Goal: Transaction & Acquisition: Obtain resource

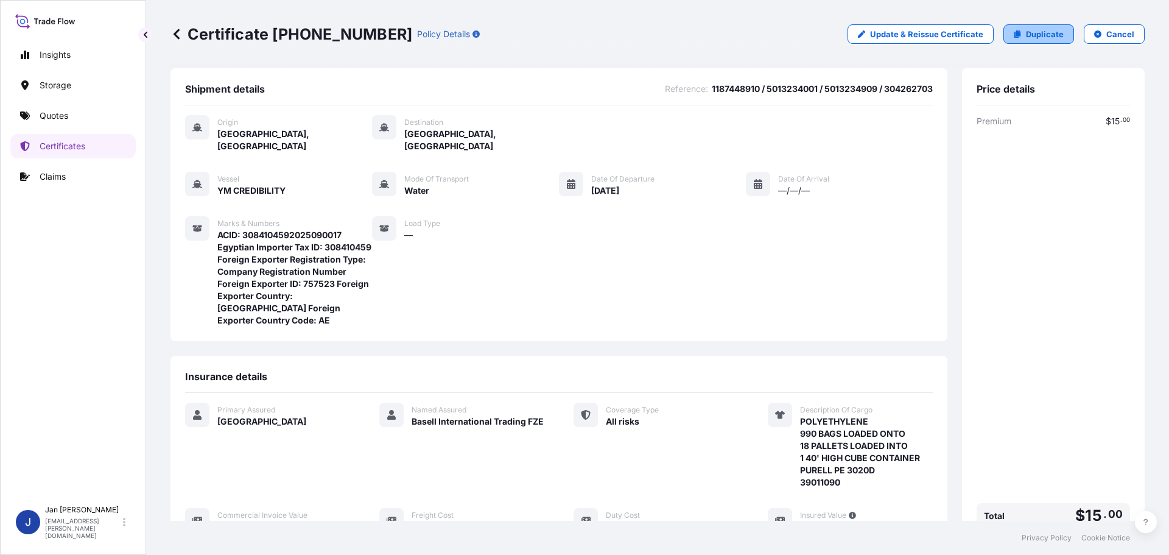
scroll to position [231, 0]
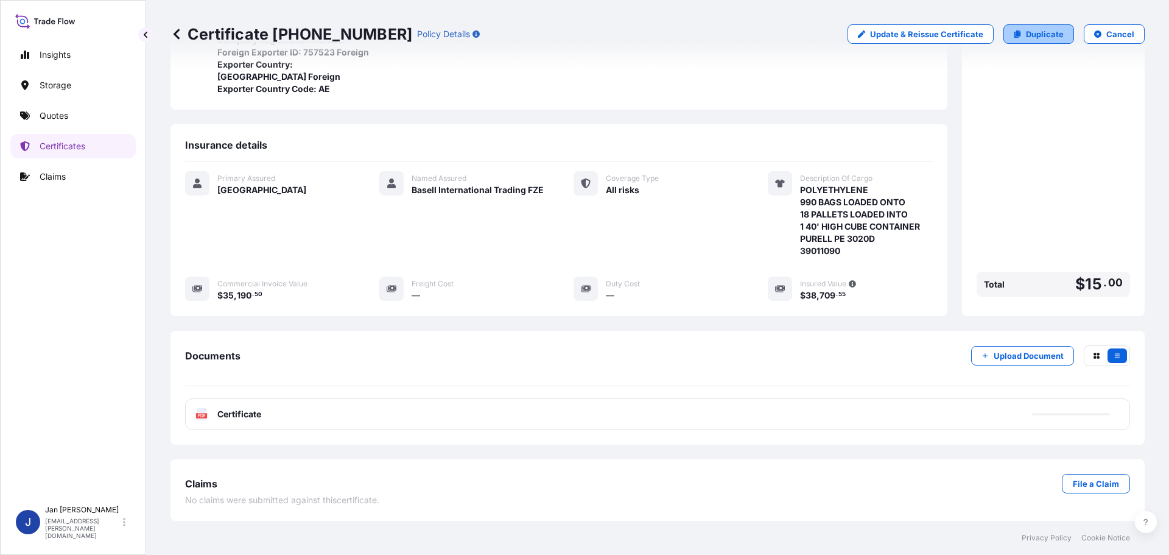
click at [1035, 34] on p "Duplicate" at bounding box center [1045, 34] width 38 height 12
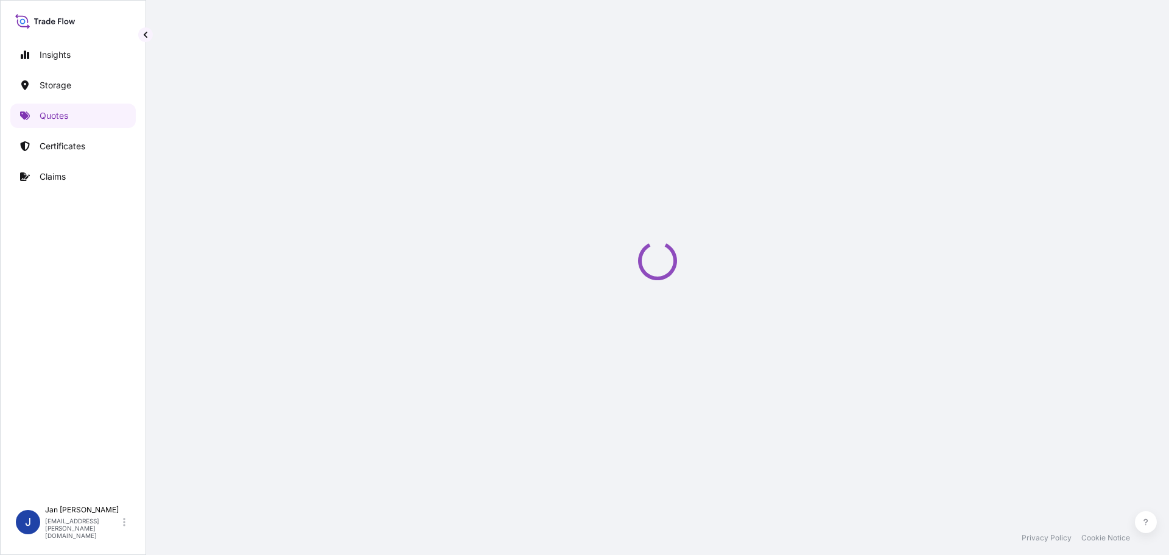
select select "Water"
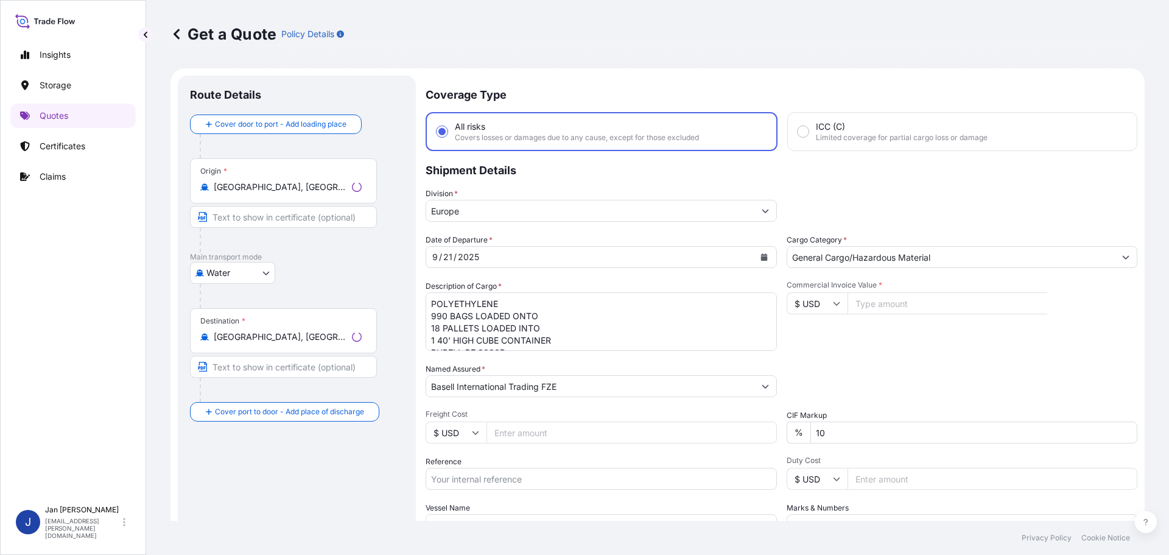
scroll to position [19, 0]
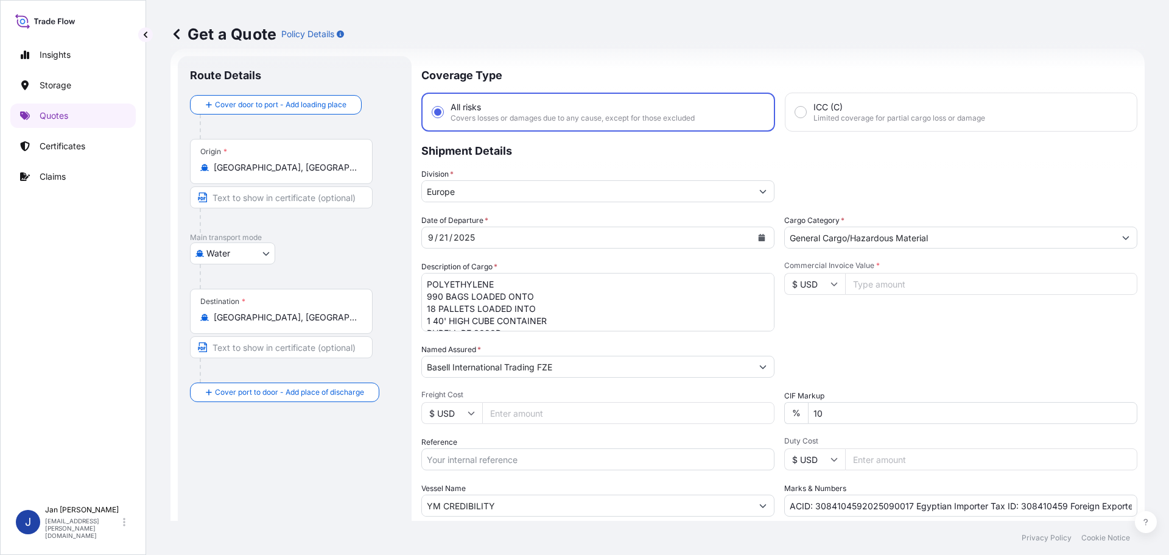
click at [315, 172] on input "[GEOGRAPHIC_DATA], [GEOGRAPHIC_DATA]" at bounding box center [286, 167] width 144 height 12
click at [315, 171] on input "[GEOGRAPHIC_DATA], [GEOGRAPHIC_DATA]" at bounding box center [286, 167] width 144 height 12
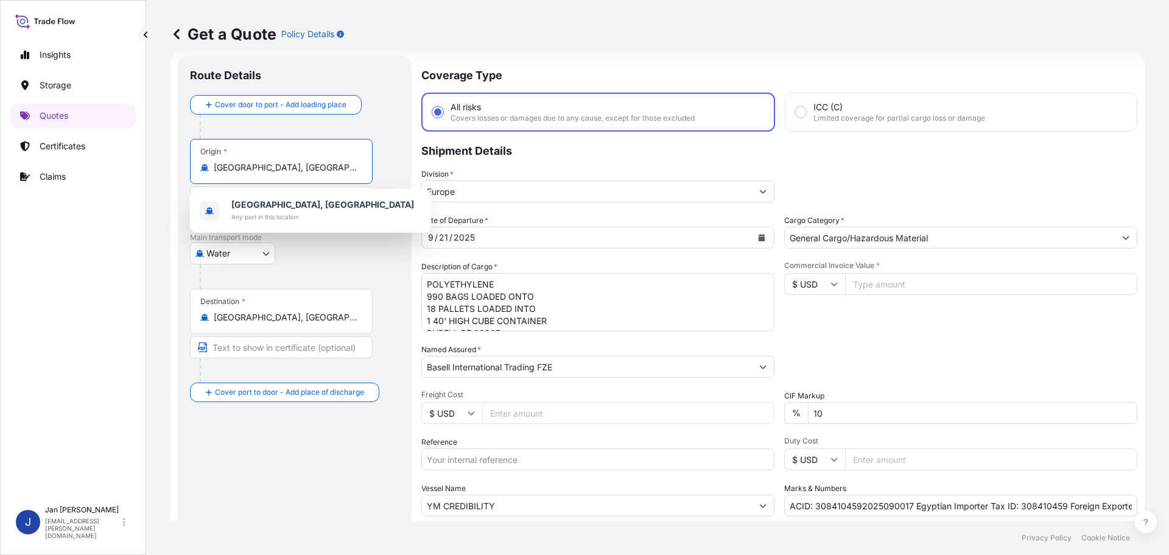
click at [315, 171] on input "[GEOGRAPHIC_DATA], [GEOGRAPHIC_DATA]" at bounding box center [286, 167] width 144 height 12
paste input "FOS SUR MER"
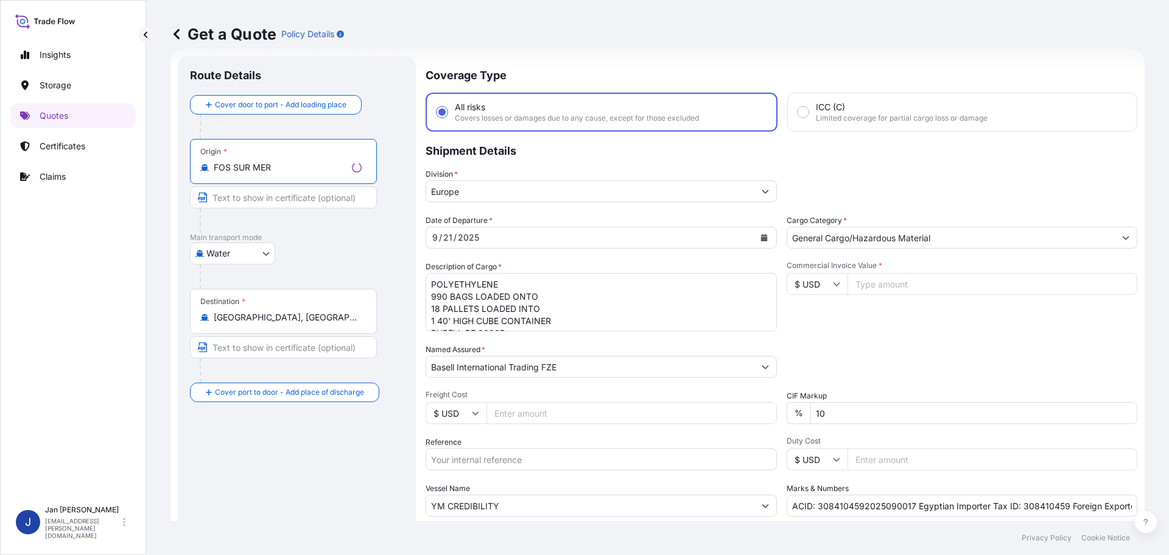
click at [283, 167] on input "FOS SUR MER" at bounding box center [280, 167] width 133 height 12
type input "[GEOGRAPHIC_DATA], [GEOGRAPHIC_DATA]"
click at [83, 113] on link "Quotes" at bounding box center [72, 116] width 125 height 24
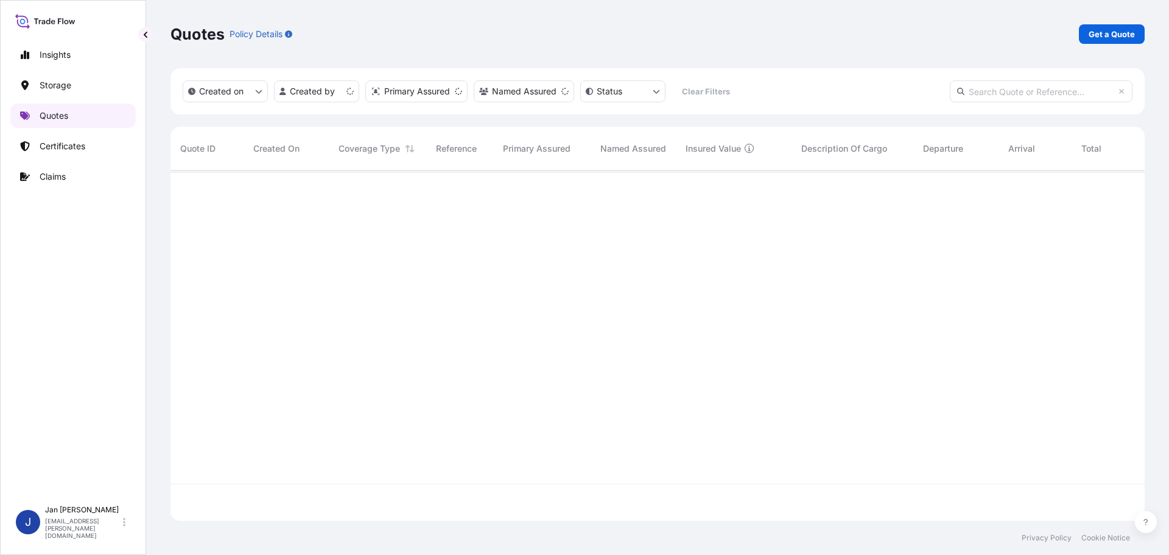
scroll to position [348, 965]
click at [1089, 32] on link "Get a Quote" at bounding box center [1112, 33] width 66 height 19
select select "Water"
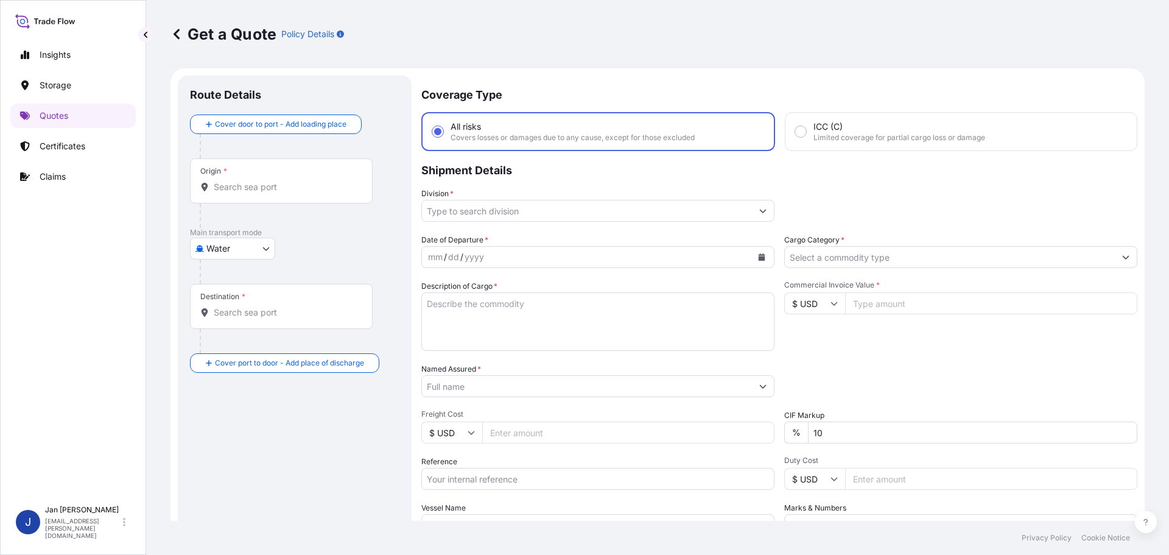
scroll to position [19, 0]
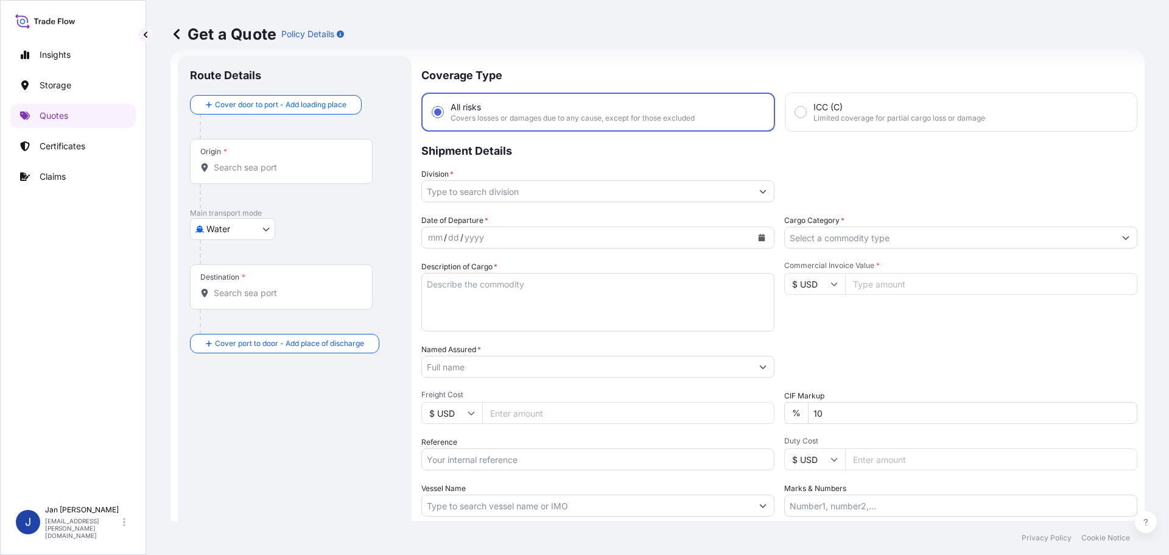
click at [324, 153] on div "Origin *" at bounding box center [281, 161] width 183 height 45
click at [324, 161] on input "Origin *" at bounding box center [286, 167] width 144 height 12
click at [319, 169] on input "Origin *" at bounding box center [286, 167] width 144 height 12
paste input "FOS SUR MER"
drag, startPoint x: 264, startPoint y: 301, endPoint x: 264, endPoint y: 273, distance: 27.4
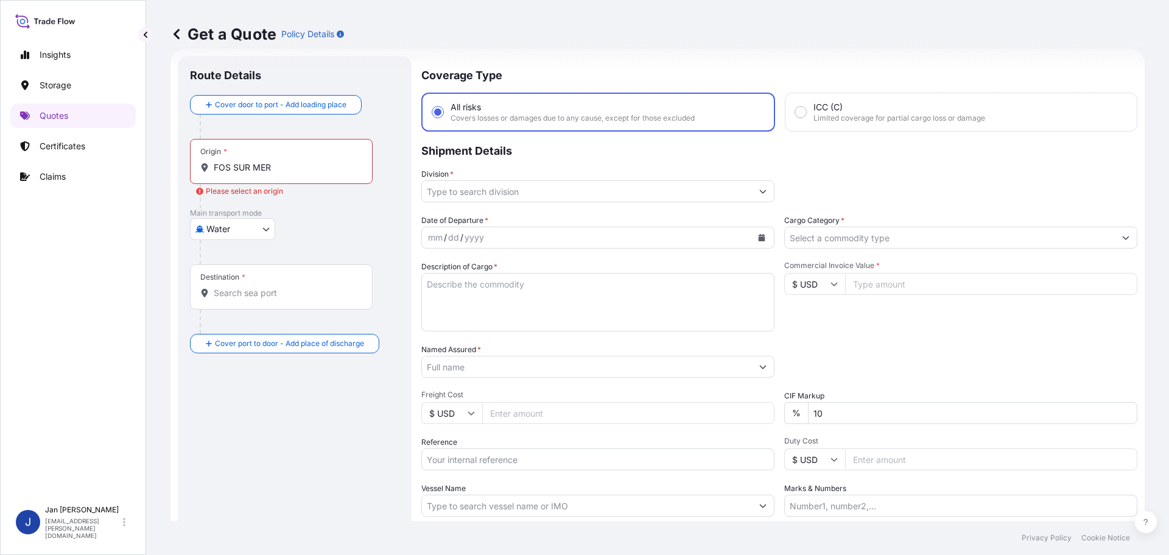
click at [264, 301] on div "Destination *" at bounding box center [281, 286] width 183 height 45
click at [264, 299] on input "Destination *" at bounding box center [286, 293] width 144 height 12
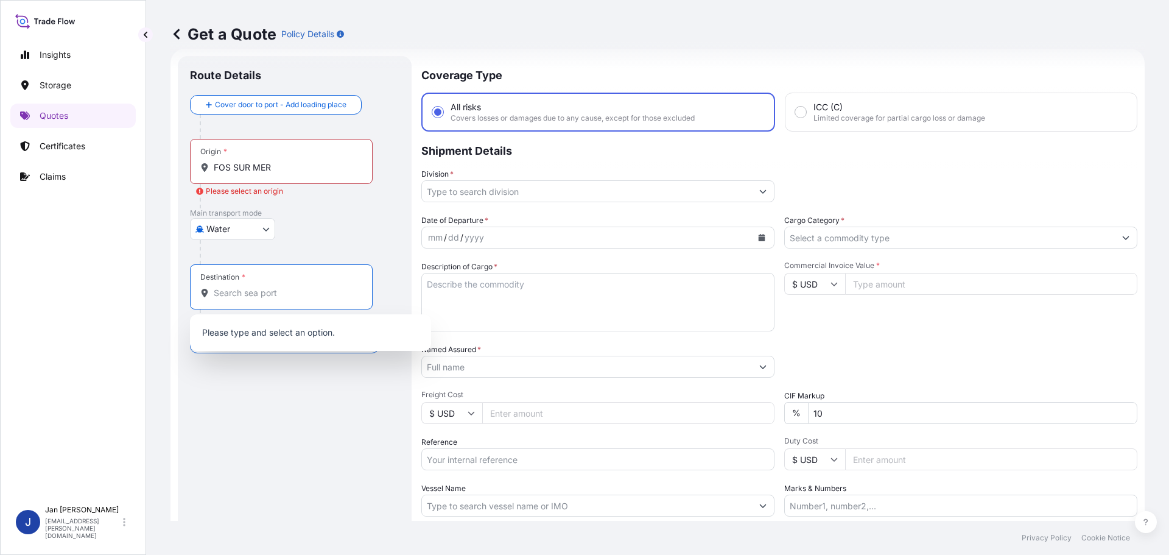
click at [321, 174] on div "Origin * [GEOGRAPHIC_DATA]" at bounding box center [281, 161] width 183 height 45
click at [321, 174] on input "FOS SUR MER" at bounding box center [286, 167] width 144 height 12
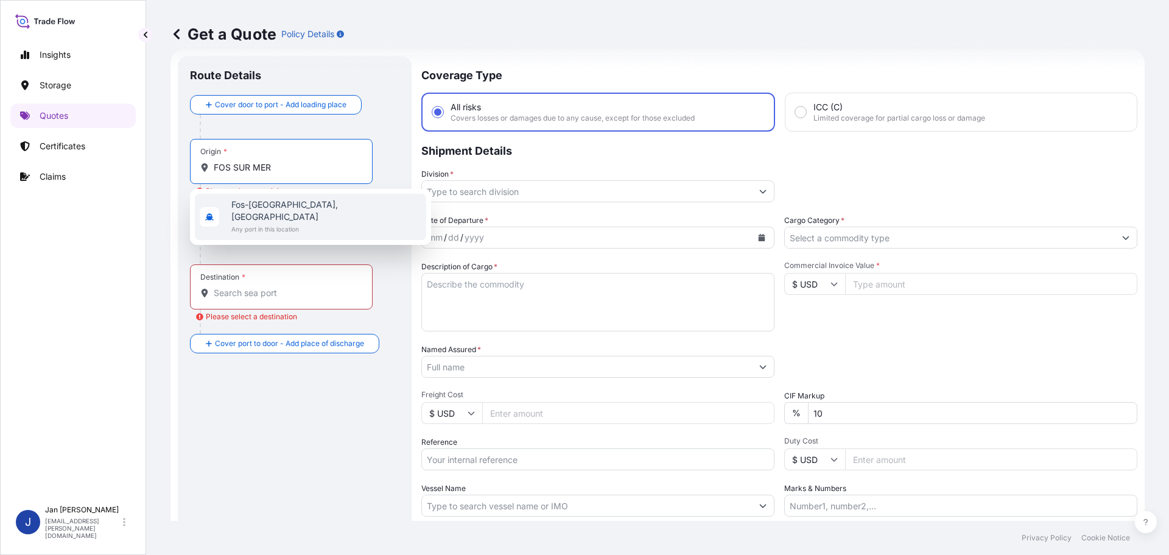
click at [304, 223] on span "Any port in this location" at bounding box center [326, 229] width 190 height 12
type input "Fos-[GEOGRAPHIC_DATA], [GEOGRAPHIC_DATA]"
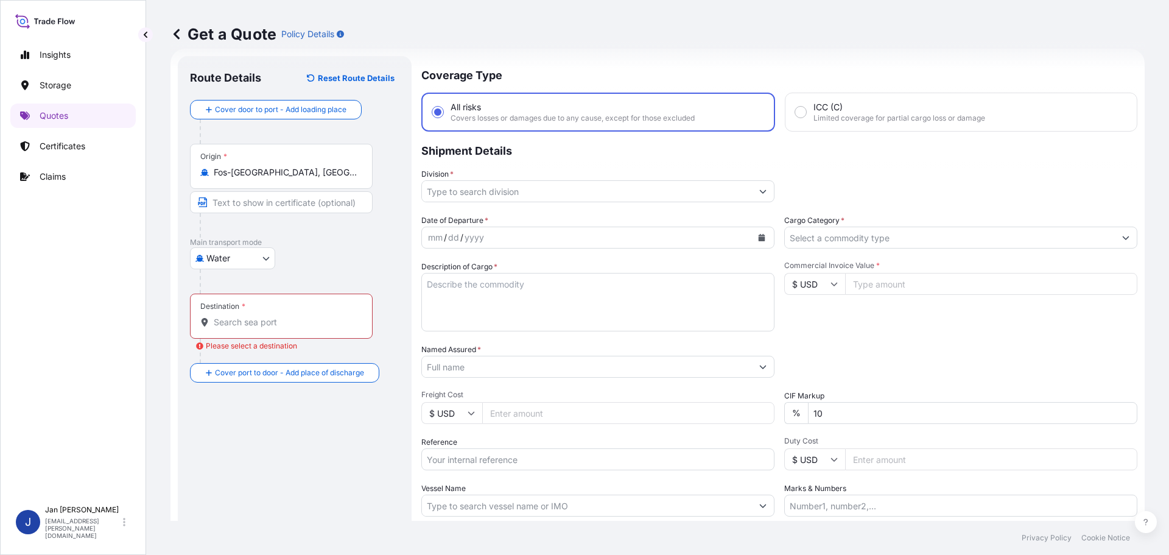
click at [314, 341] on div at bounding box center [286, 351] width 173 height 24
click at [314, 321] on input "Destination * Please select a destination" at bounding box center [286, 322] width 144 height 12
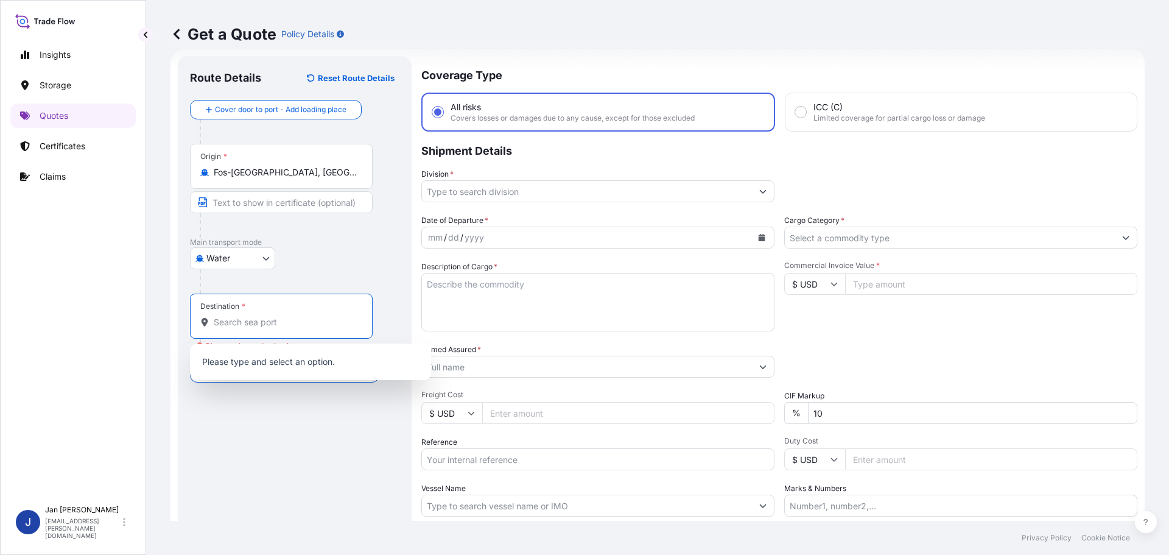
paste input "AMBARLI"
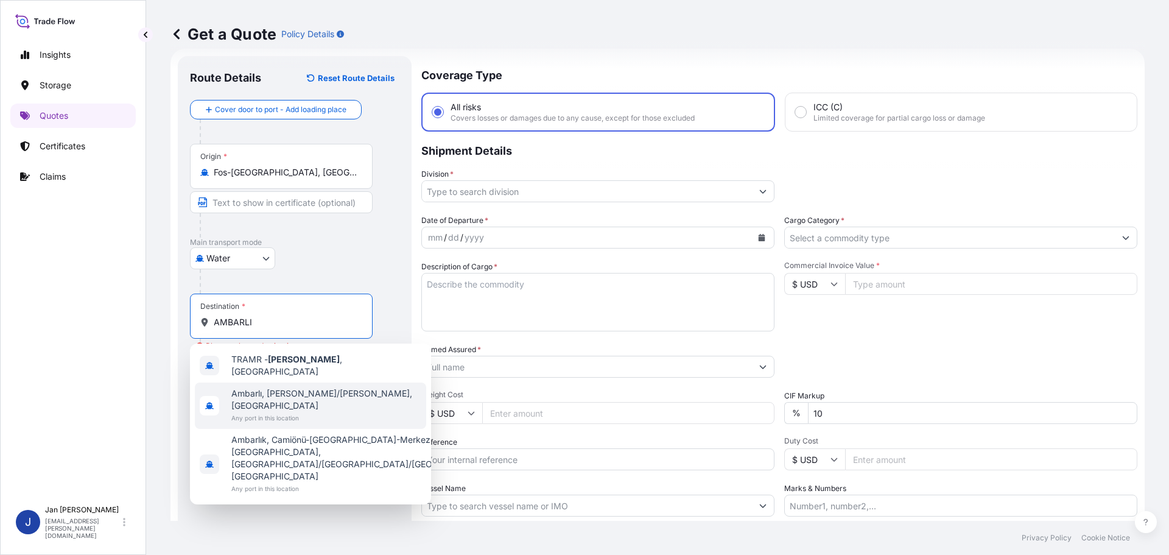
click at [316, 364] on span "TRAMR - [GEOGRAPHIC_DATA] , [GEOGRAPHIC_DATA]" at bounding box center [326, 365] width 190 height 24
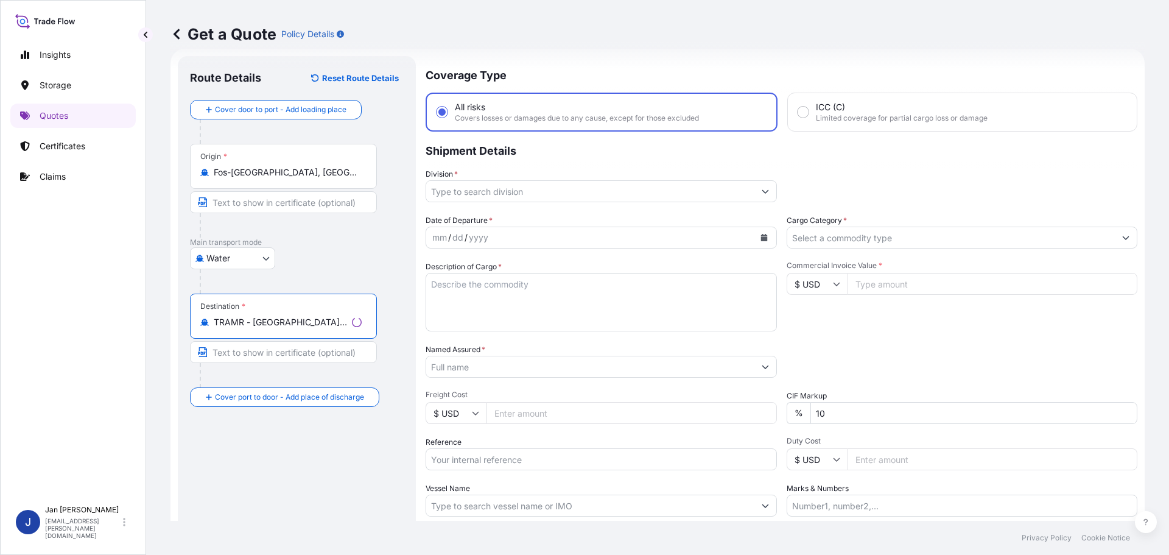
type input "TRAMR - [GEOGRAPHIC_DATA], [GEOGRAPHIC_DATA]"
click at [349, 254] on div "Water Air Water Inland" at bounding box center [297, 258] width 214 height 22
click at [473, 187] on input "Division *" at bounding box center [587, 191] width 330 height 22
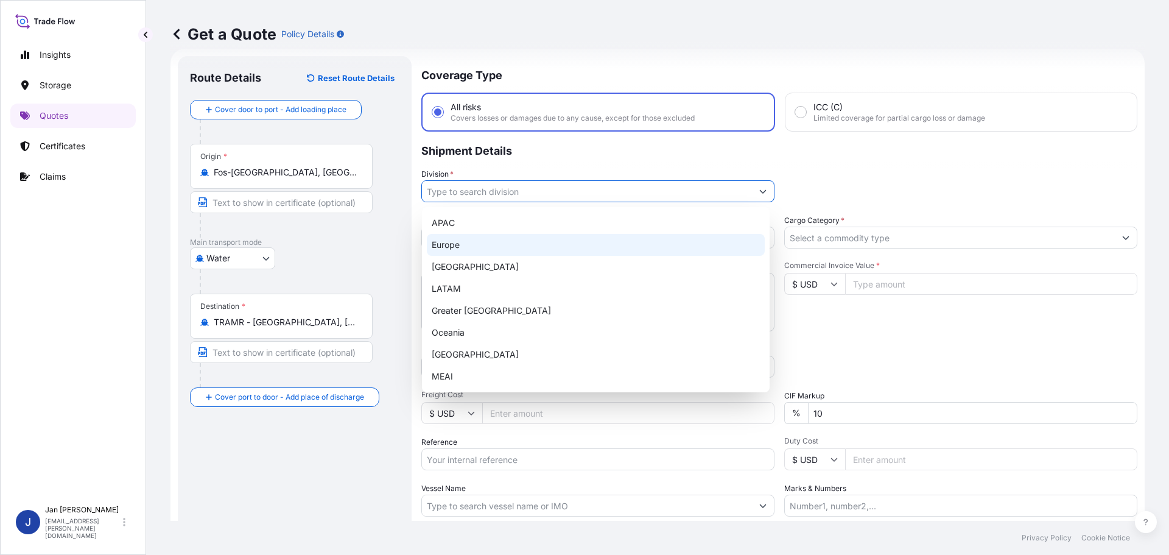
click at [561, 245] on div "Europe" at bounding box center [596, 245] width 338 height 22
type input "Europe"
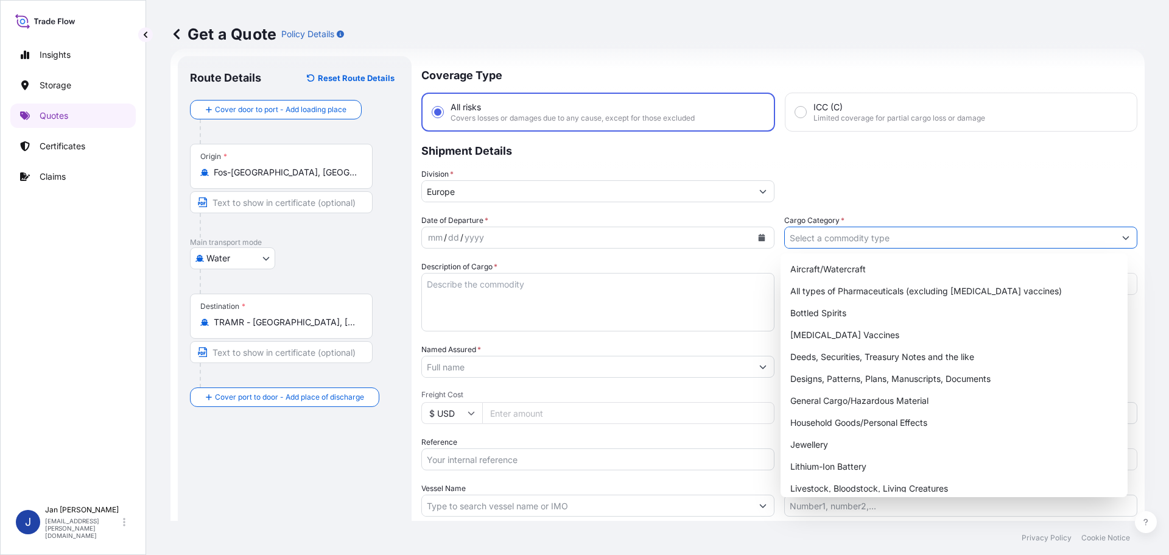
click at [937, 230] on input "Cargo Category *" at bounding box center [950, 237] width 330 height 22
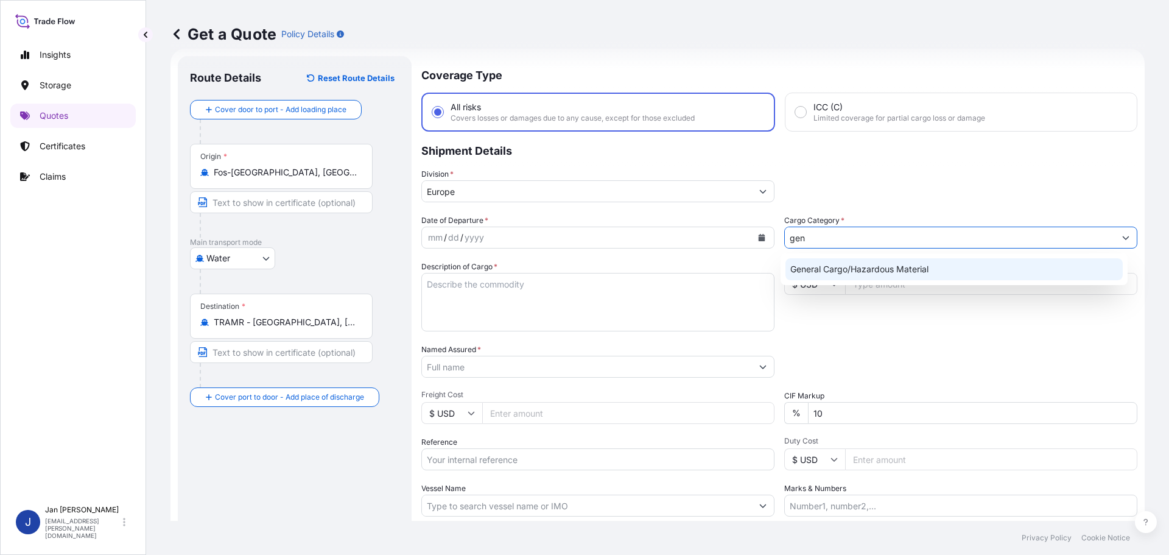
click at [832, 273] on div "General Cargo/Hazardous Material" at bounding box center [954, 269] width 338 height 22
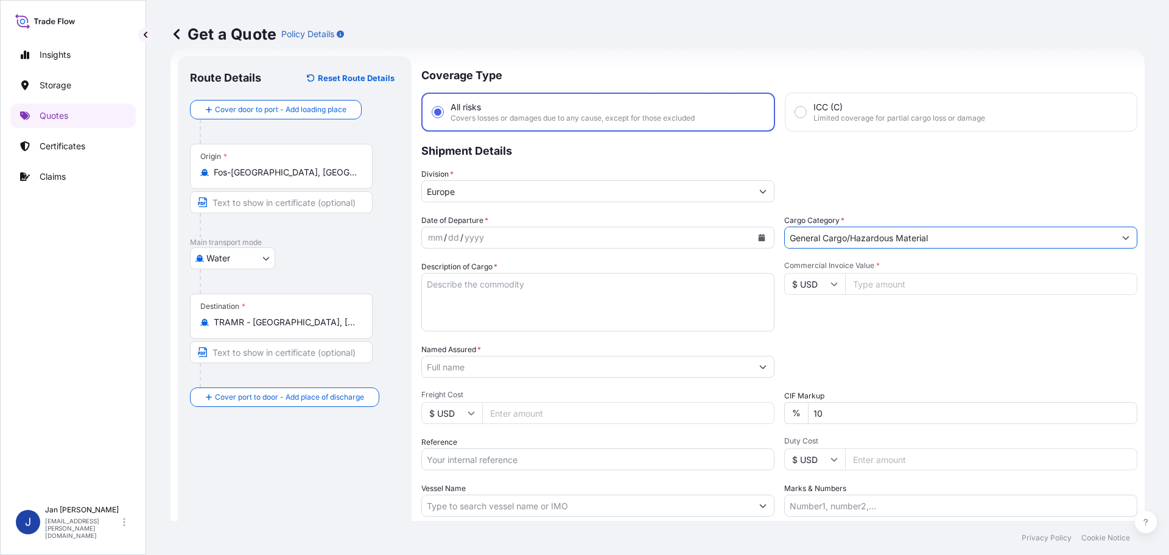
type input "General Cargo/Hazardous Material"
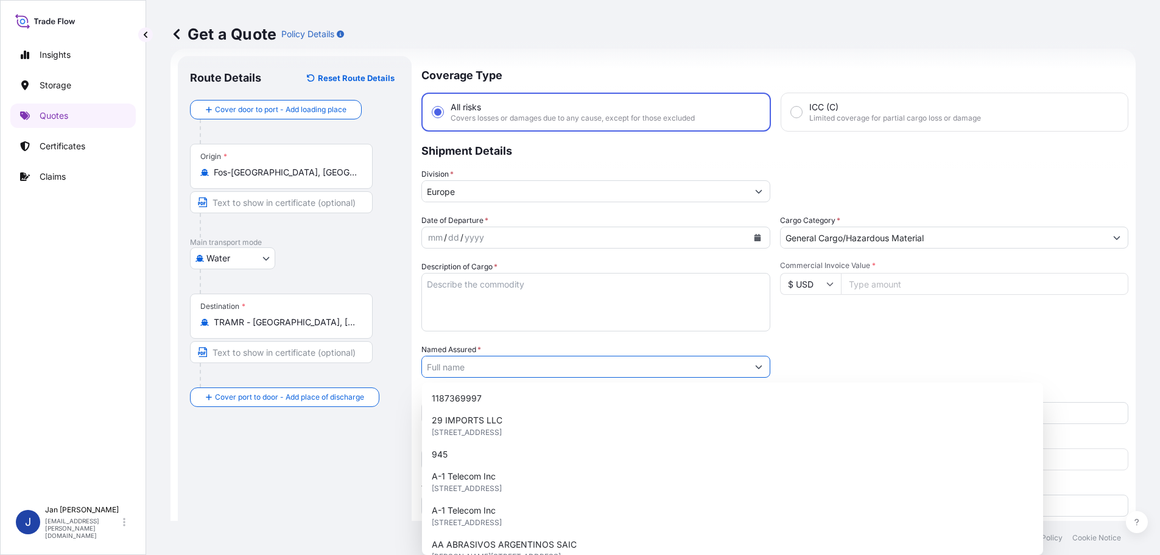
click at [554, 371] on input "Named Assured *" at bounding box center [585, 367] width 326 height 22
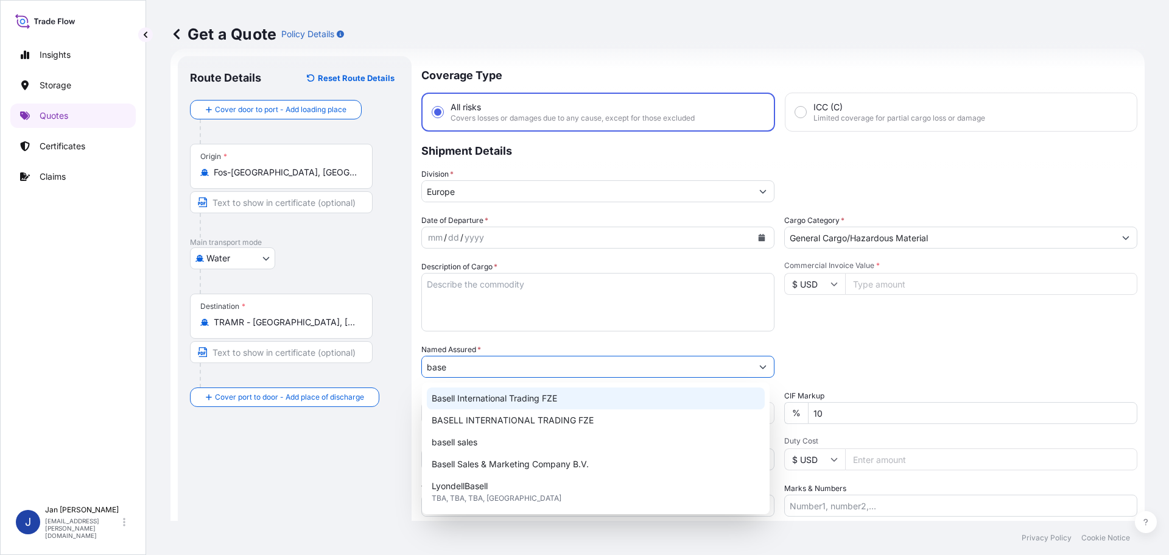
click at [550, 401] on span "Basell International Trading FZE" at bounding box center [494, 398] width 125 height 12
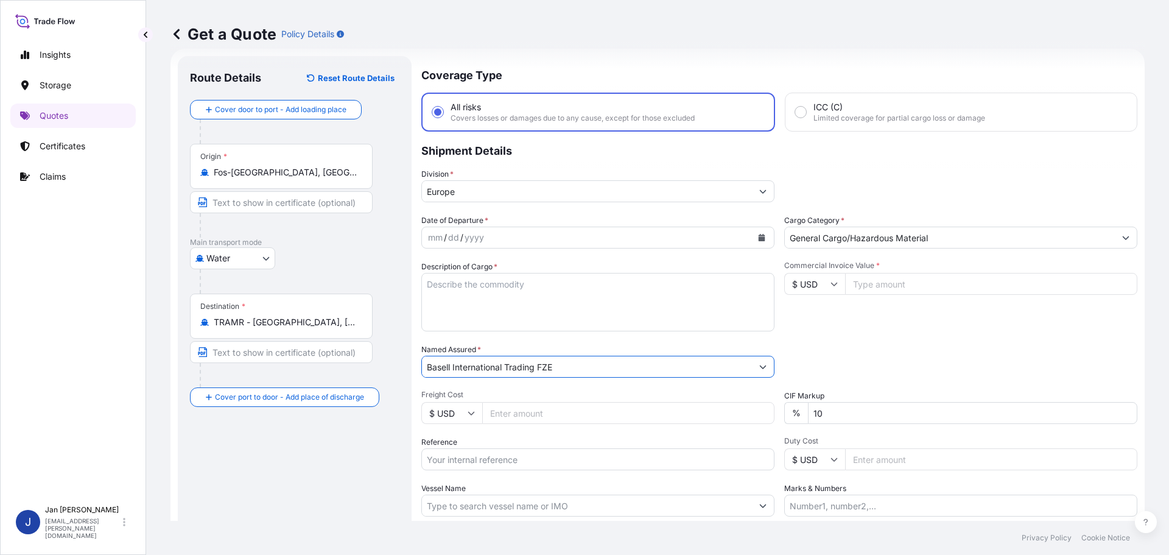
type input "Basell International Trading FZE"
click at [820, 359] on div "Packing Category Type to search a container mode Please select a primary mode o…" at bounding box center [960, 360] width 353 height 34
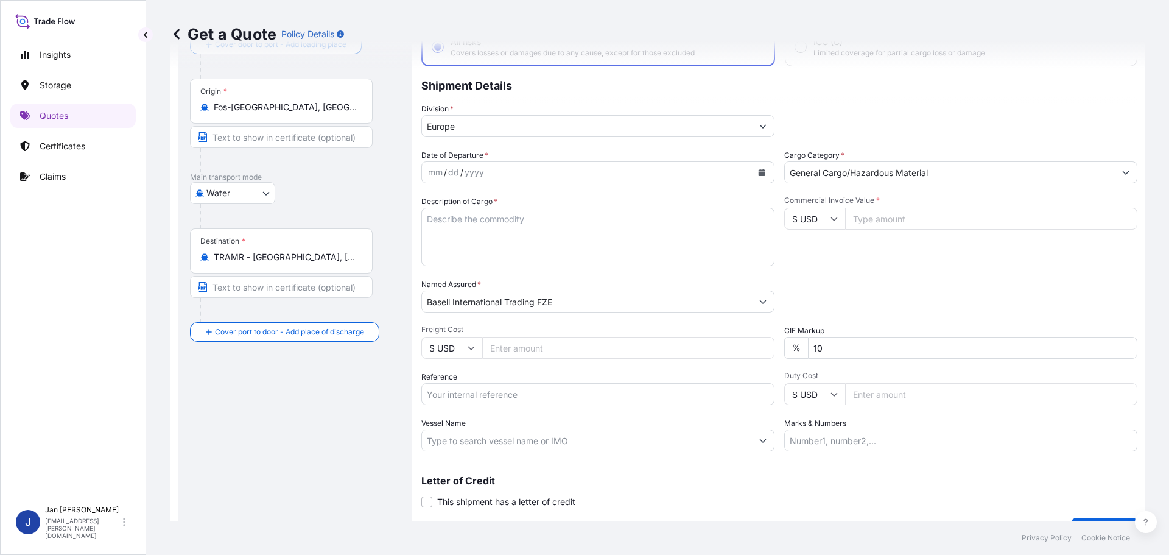
scroll to position [113, 0]
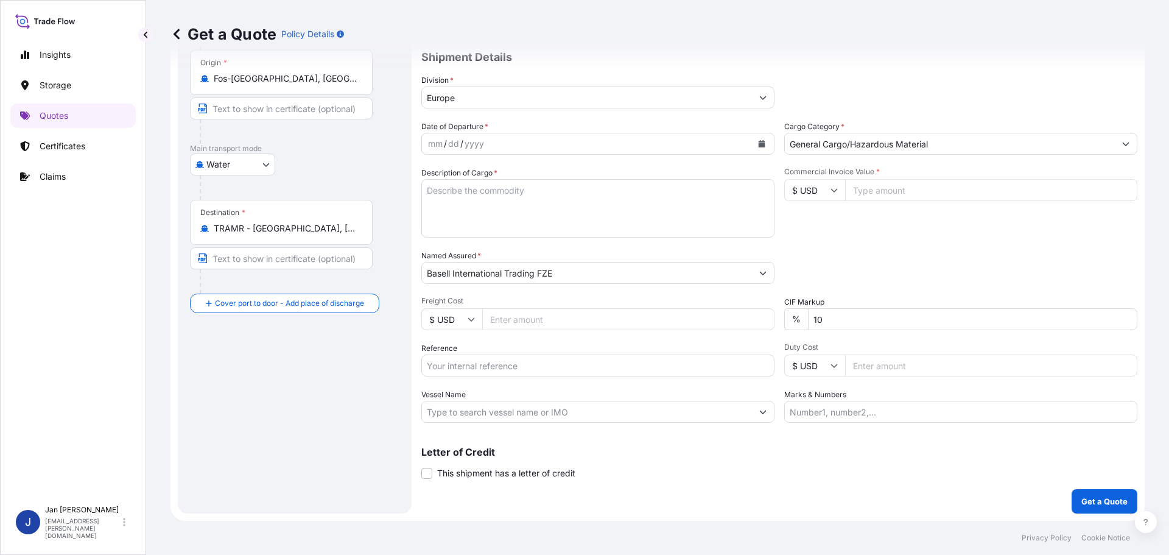
click at [533, 365] on input "Reference" at bounding box center [597, 365] width 353 height 22
click at [489, 357] on input "Reference" at bounding box center [597, 365] width 353 height 22
paste input "1187436397"
type input "1187436397 /"
click at [488, 410] on input "Vessel Name" at bounding box center [587, 412] width 330 height 22
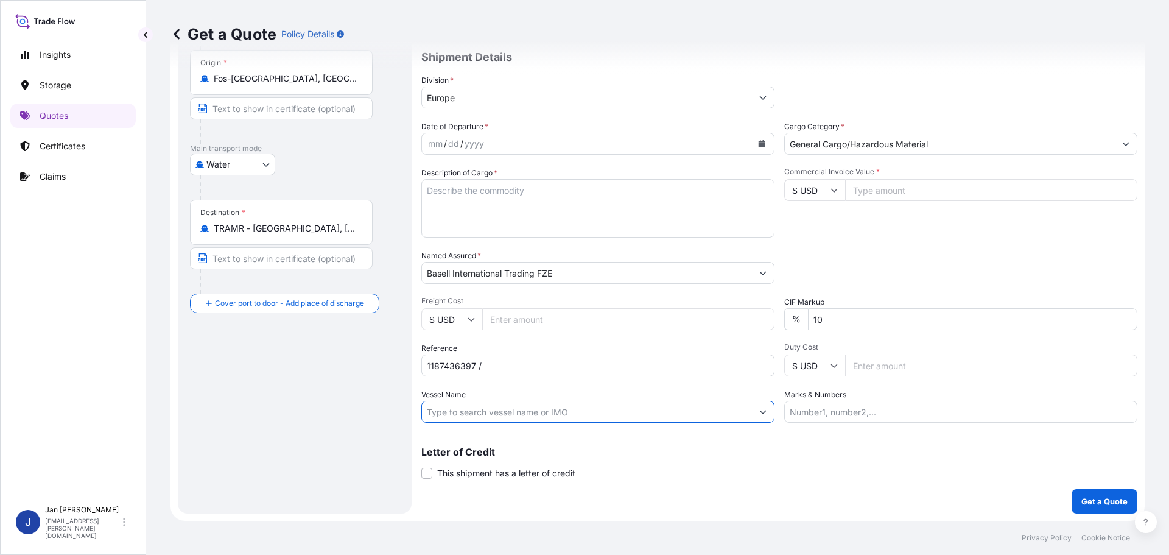
paste input "[PERSON_NAME]"
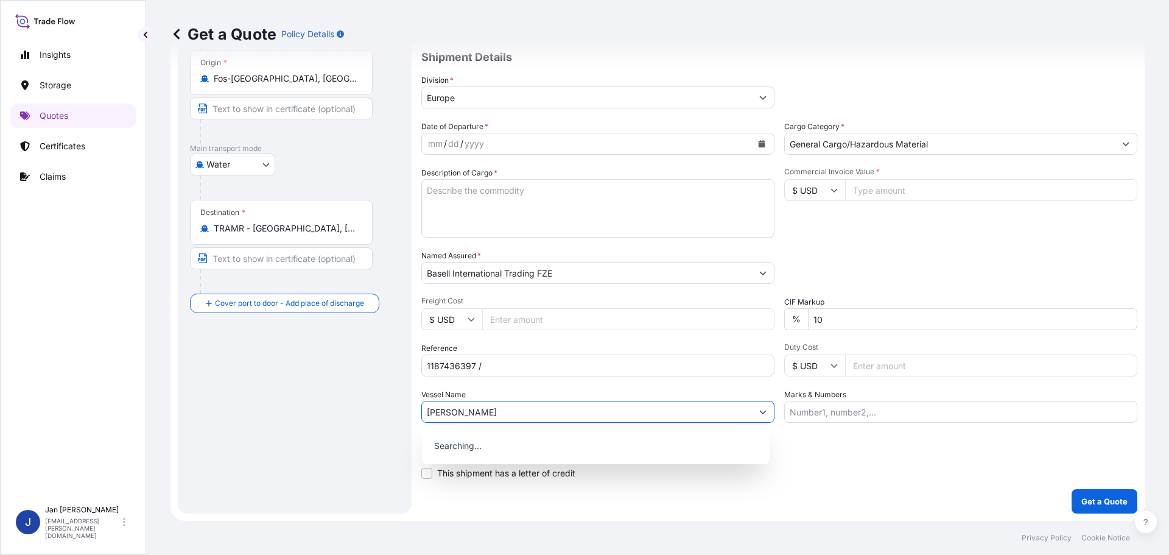
type input "[PERSON_NAME]"
click at [969, 233] on div "Commercial Invoice Value * $ USD" at bounding box center [960, 202] width 353 height 71
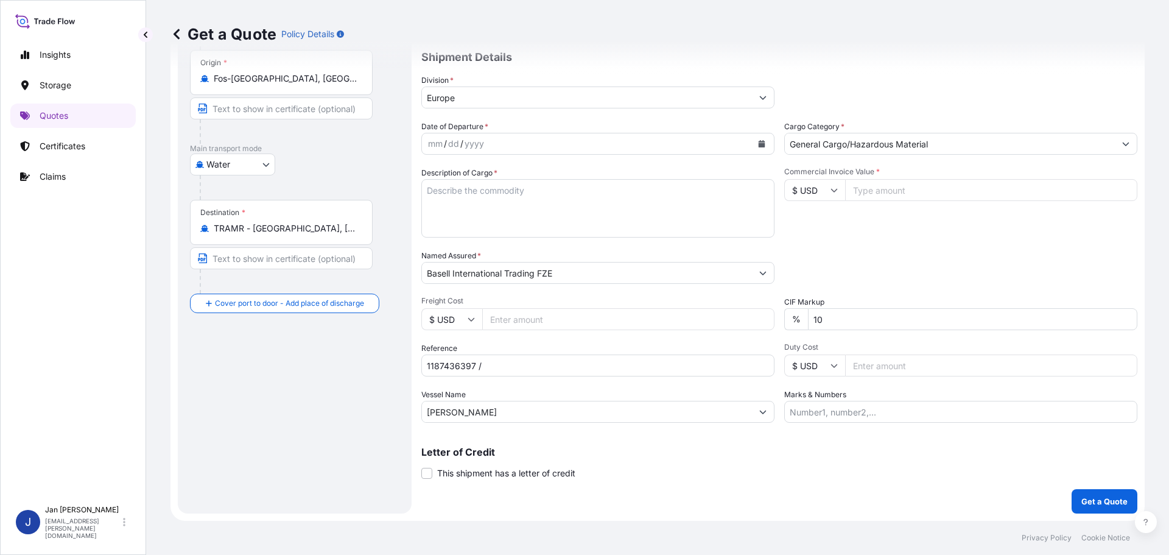
scroll to position [12, 0]
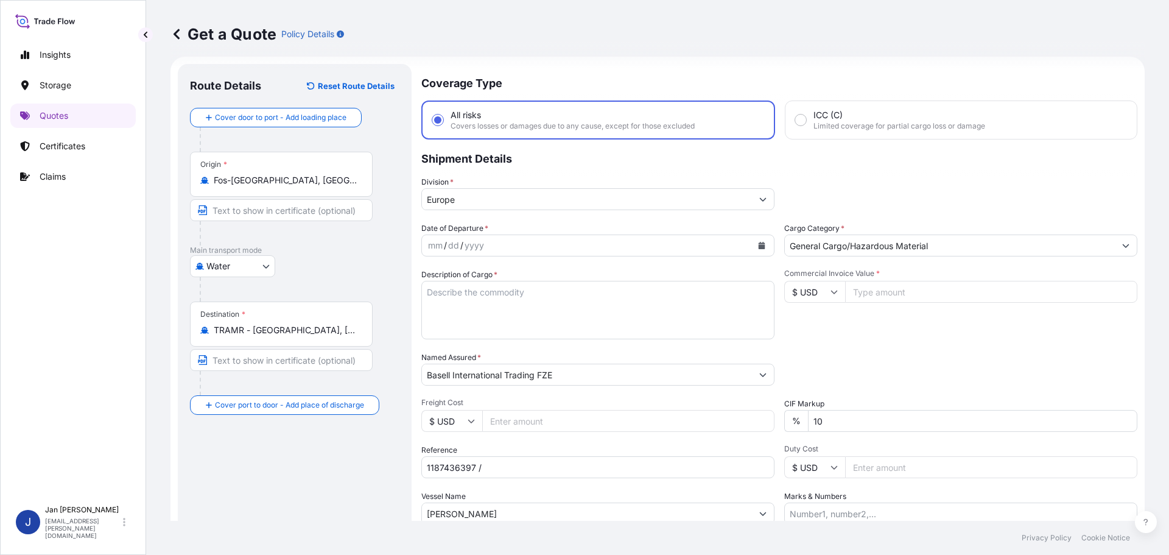
click at [805, 281] on input "$ USD" at bounding box center [814, 292] width 61 height 22
click at [805, 321] on div "€ EUR" at bounding box center [810, 325] width 51 height 23
type input "€ EUR"
click at [867, 292] on input "Commercial Invoice Value *" at bounding box center [991, 292] width 292 height 22
type input "95162"
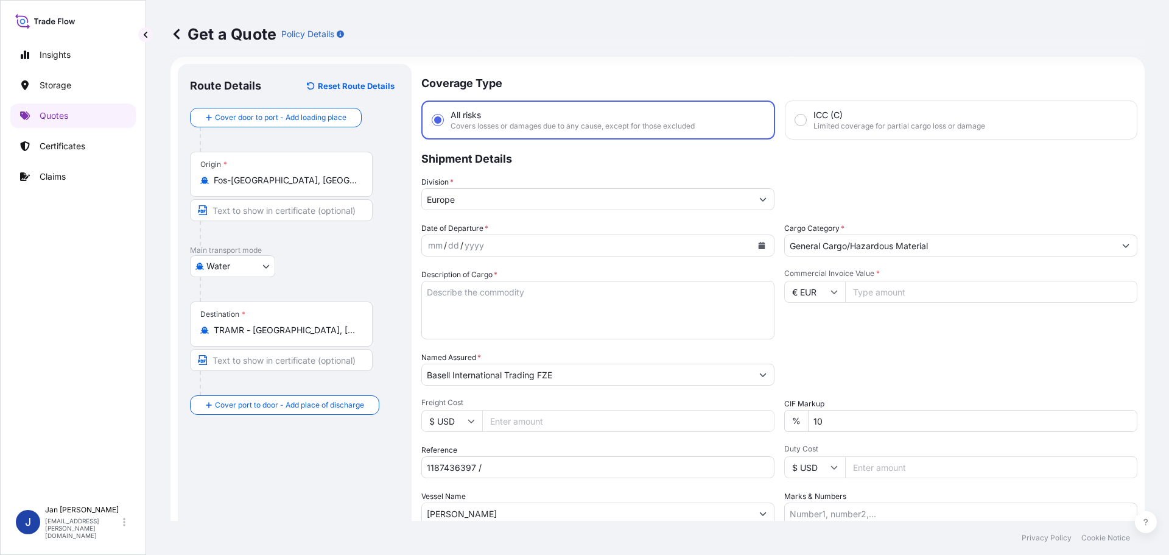
type input "95162"
type input "95162.62"
click at [895, 384] on div "Packing Category Type to search a container mode Please select a primary mode o…" at bounding box center [960, 368] width 353 height 34
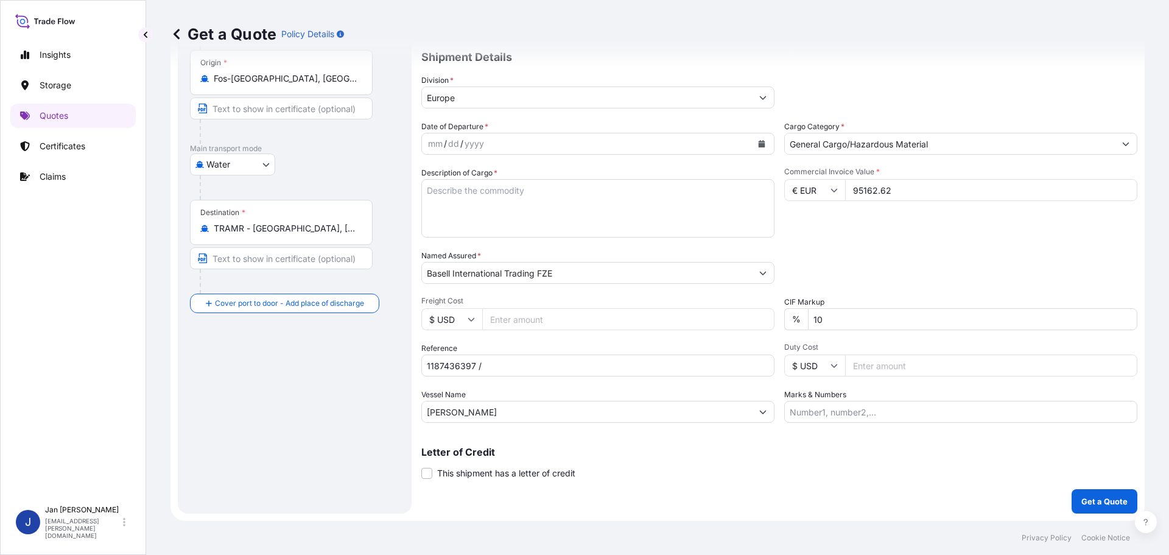
scroll to position [0, 0]
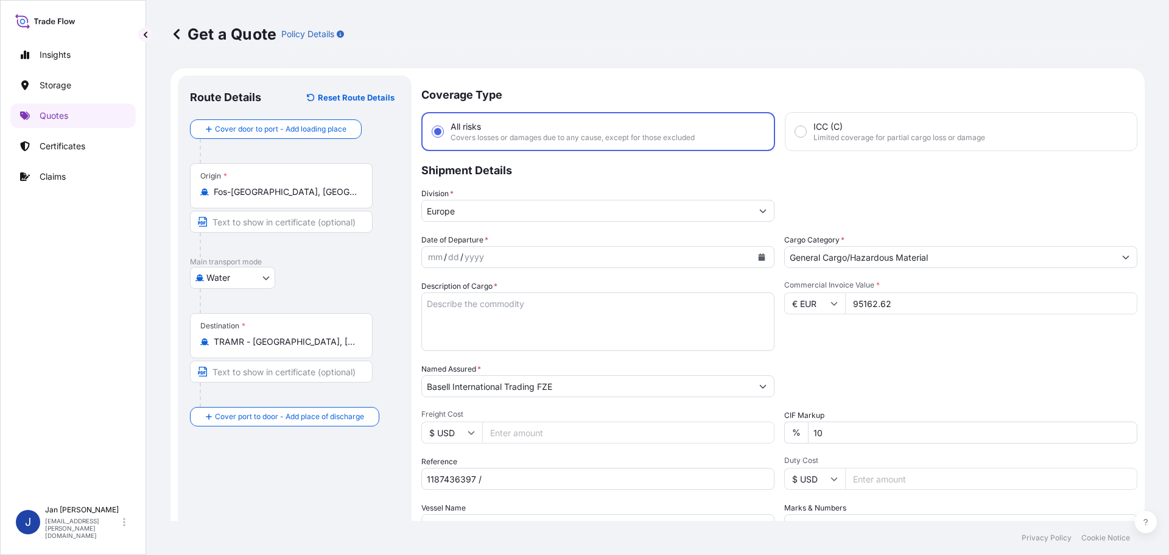
click at [455, 329] on textarea "Description of Cargo *" at bounding box center [597, 321] width 353 height 58
paste textarea "POLYETHYLENE 3960 BAGS LOADED ONTO 108 PALLETS LOADED INTO 6 40' HIGH CUBE CONT…"
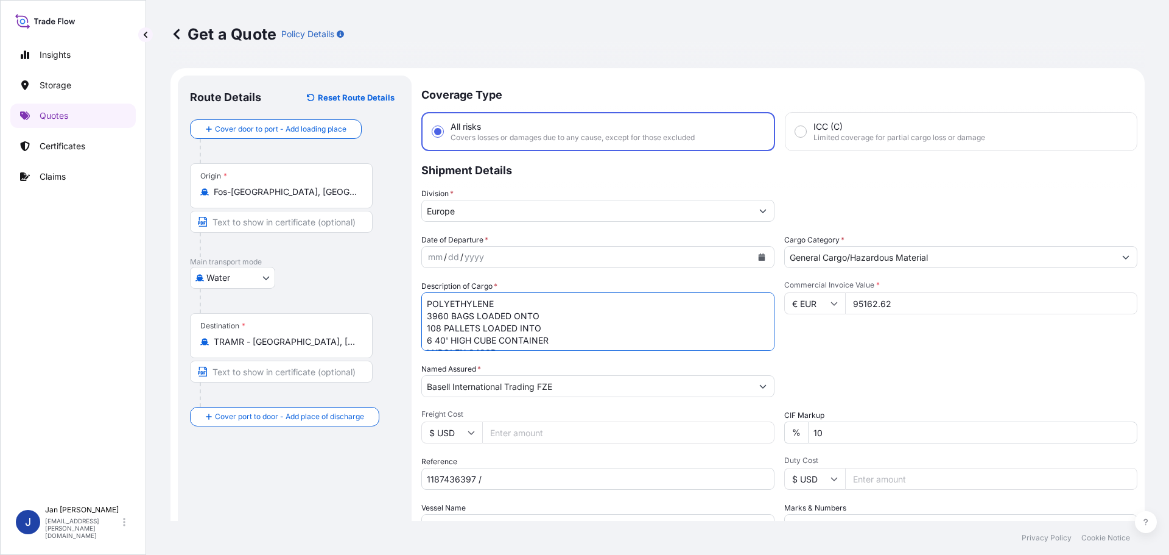
scroll to position [19, 0]
type textarea "POLYETHYLENE 3960 BAGS LOADED ONTO 108 PALLETS LOADED INTO 6 40' HIGH CUBE CONT…"
click at [608, 482] on input "1187436397 /" at bounding box center [597, 479] width 353 height 22
paste input "5013219752 / 5013223535 / 304261567"
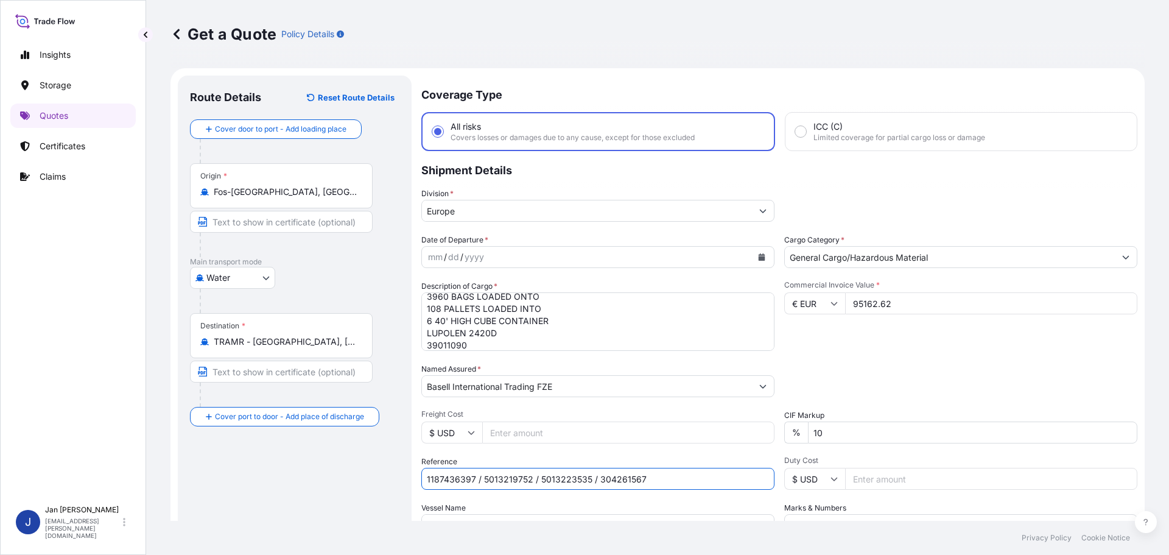
type input "1187436397 / 5013219752 / 5013223535 / 304261567"
click at [897, 334] on div "Commercial Invoice Value * € EUR 95162.62" at bounding box center [960, 315] width 353 height 71
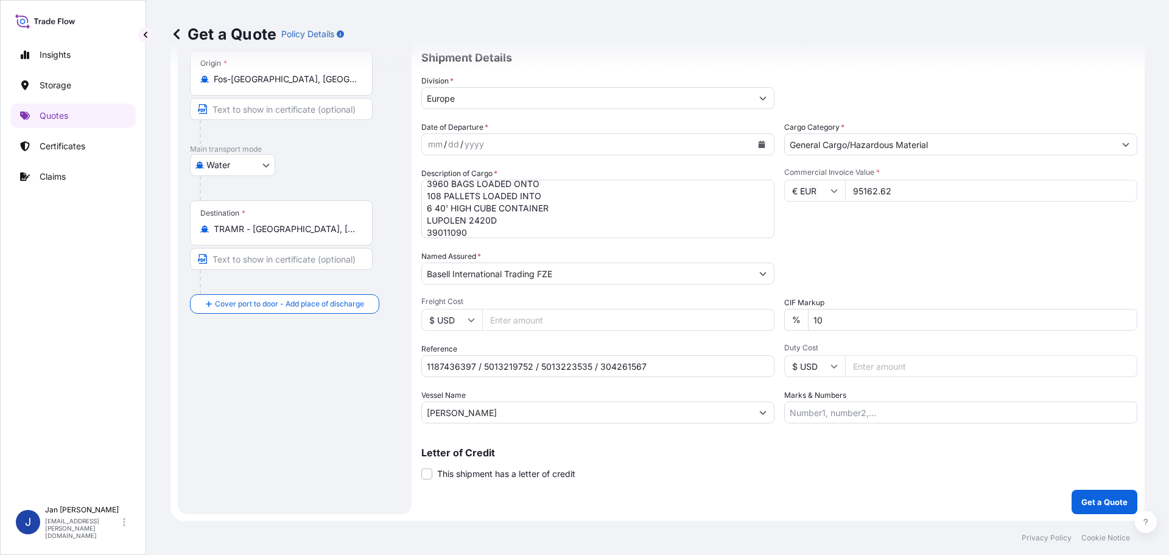
scroll to position [113, 0]
click at [1093, 505] on p "Get a Quote" at bounding box center [1104, 501] width 46 height 12
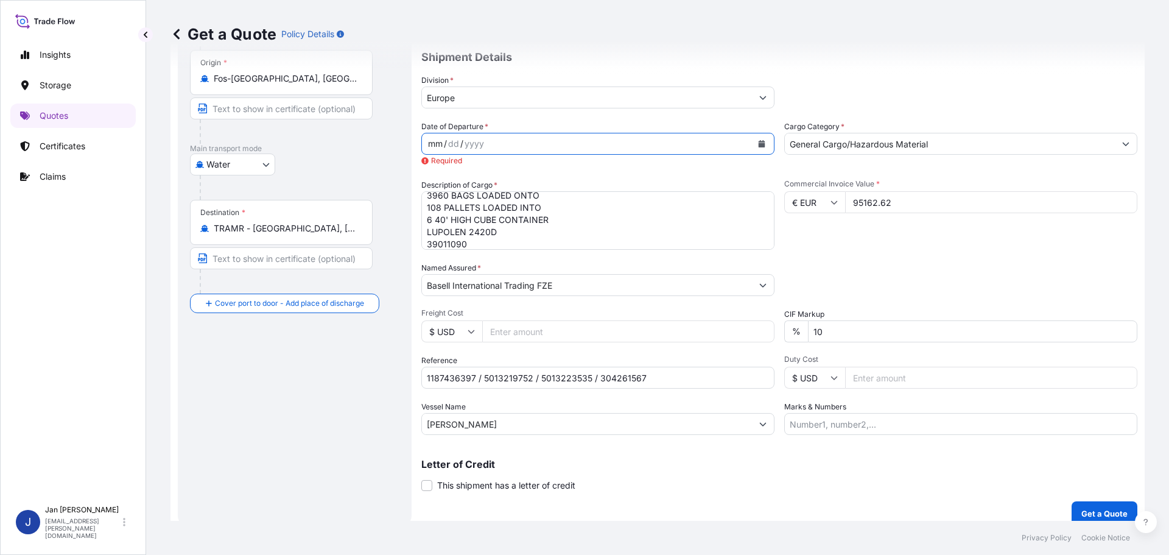
click at [553, 152] on div "mm / dd / yyyy" at bounding box center [587, 144] width 330 height 22
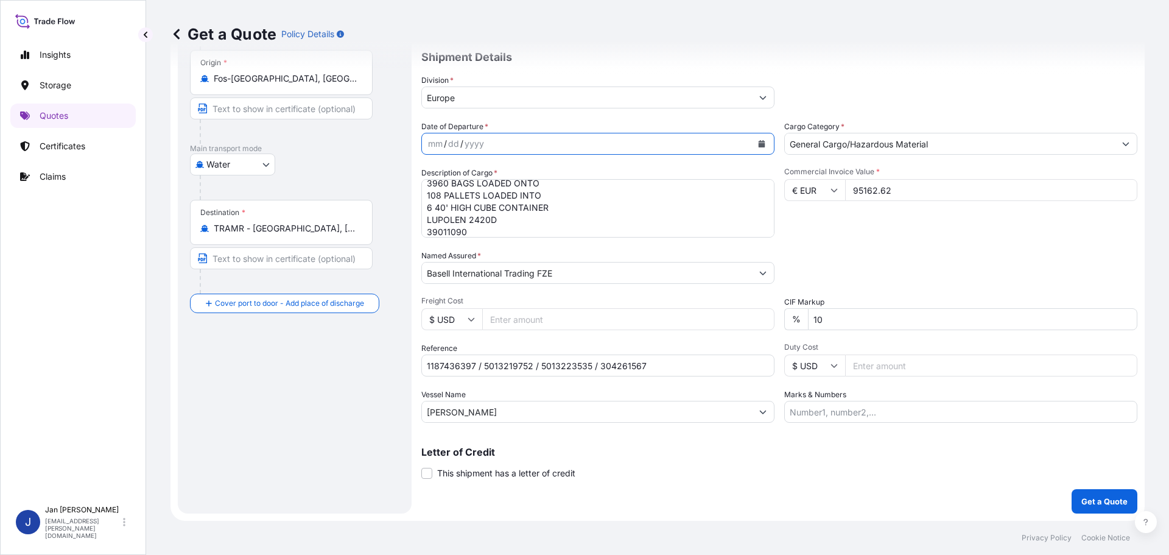
click at [758, 136] on button "Calendar" at bounding box center [761, 143] width 19 height 19
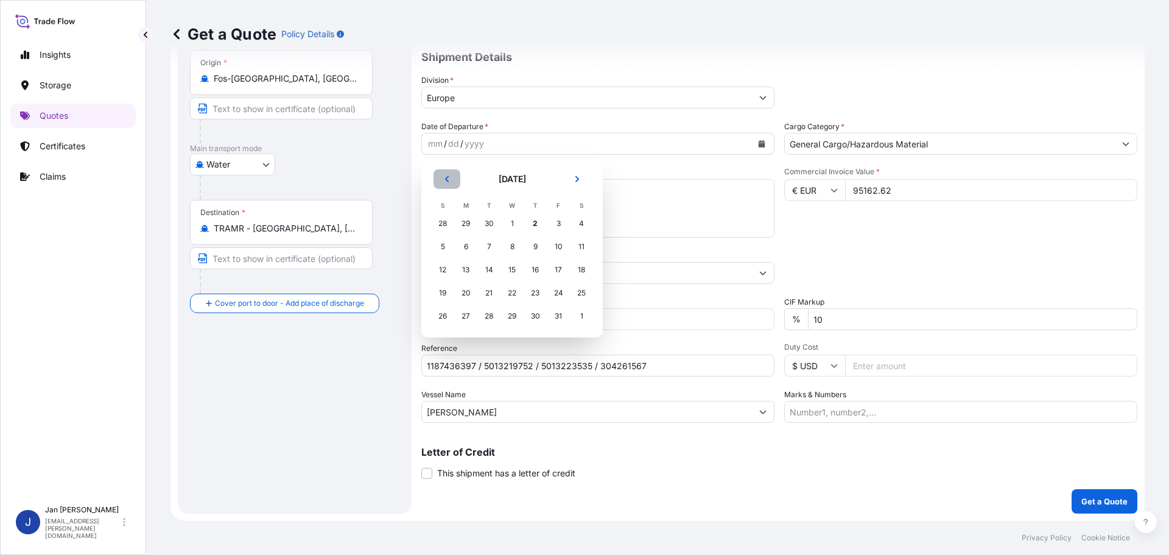
click at [444, 175] on button "Previous" at bounding box center [446, 178] width 27 height 19
click at [447, 292] on div "21" at bounding box center [443, 293] width 22 height 22
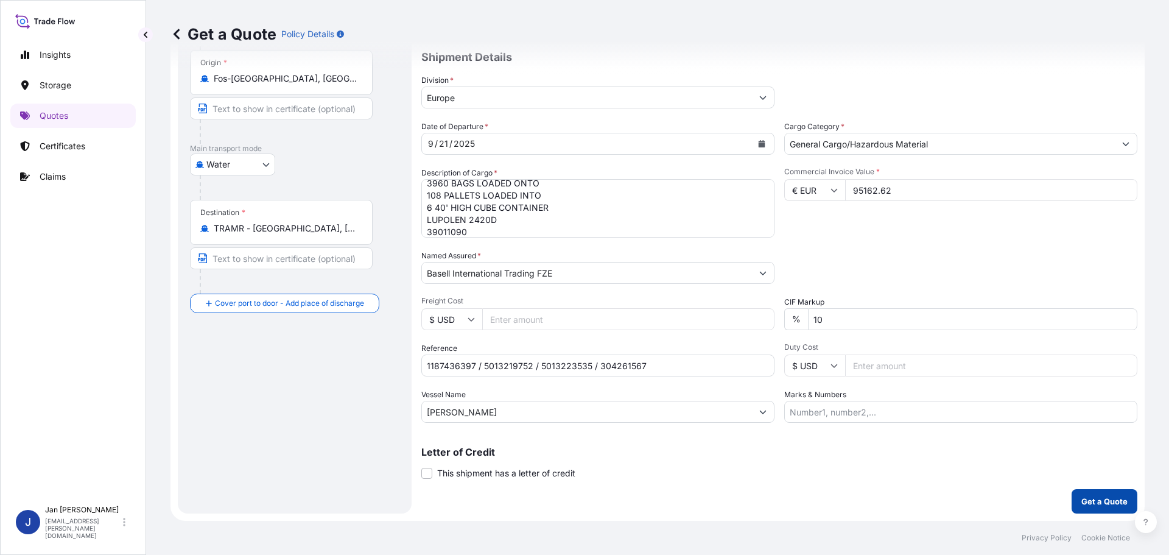
click at [1087, 502] on p "Get a Quote" at bounding box center [1104, 501] width 46 height 12
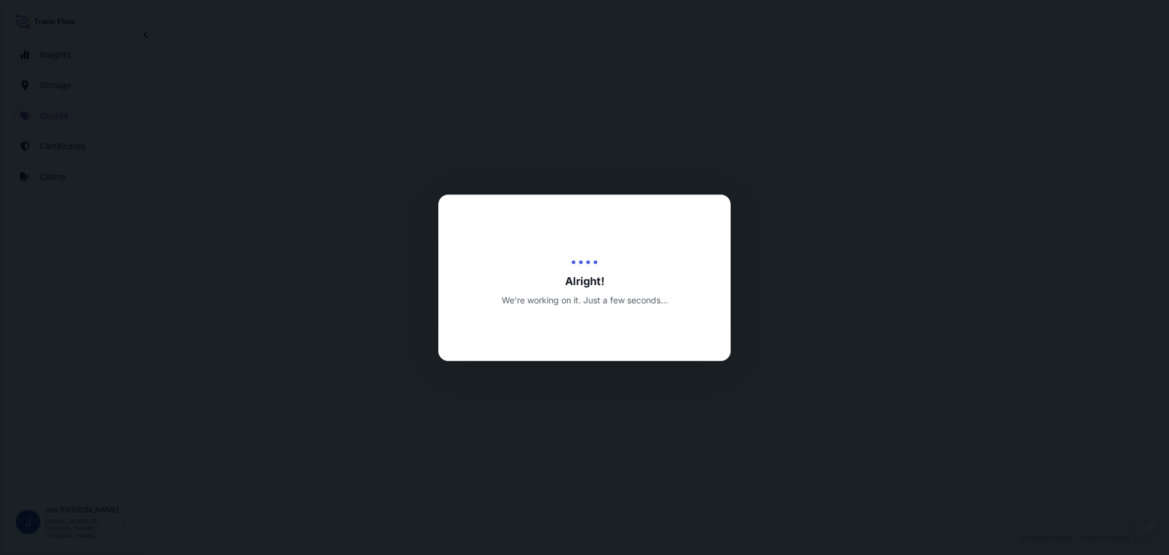
select select "Water"
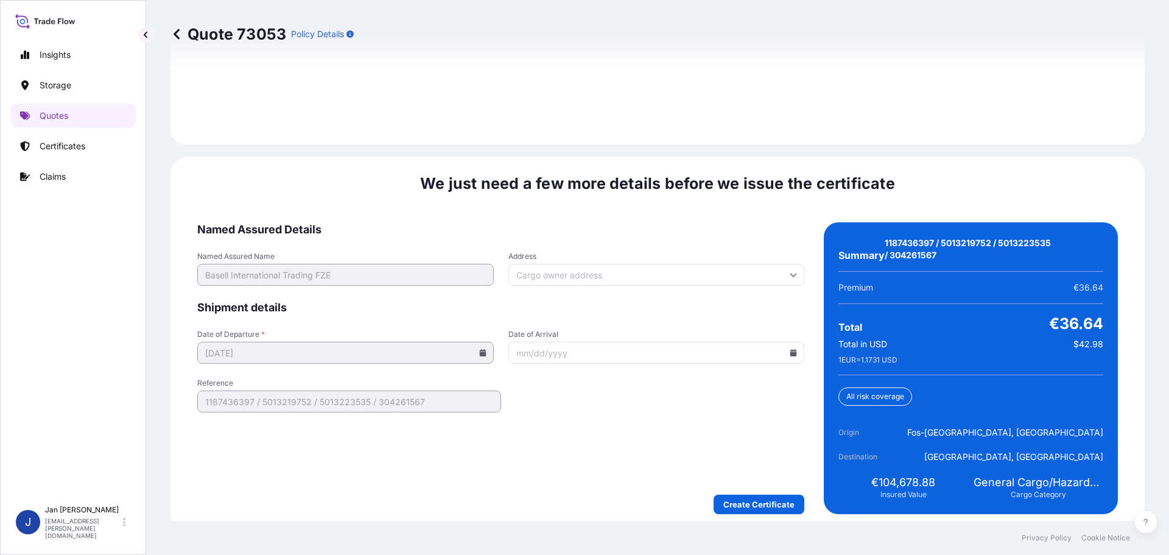
scroll to position [1792, 0]
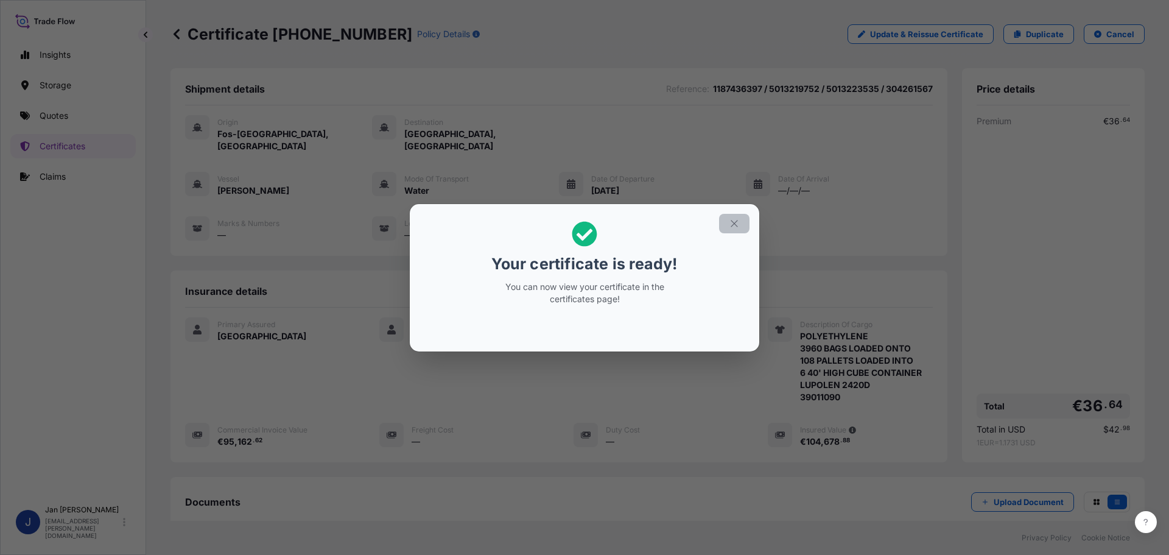
click at [731, 226] on icon "button" at bounding box center [734, 223] width 11 height 11
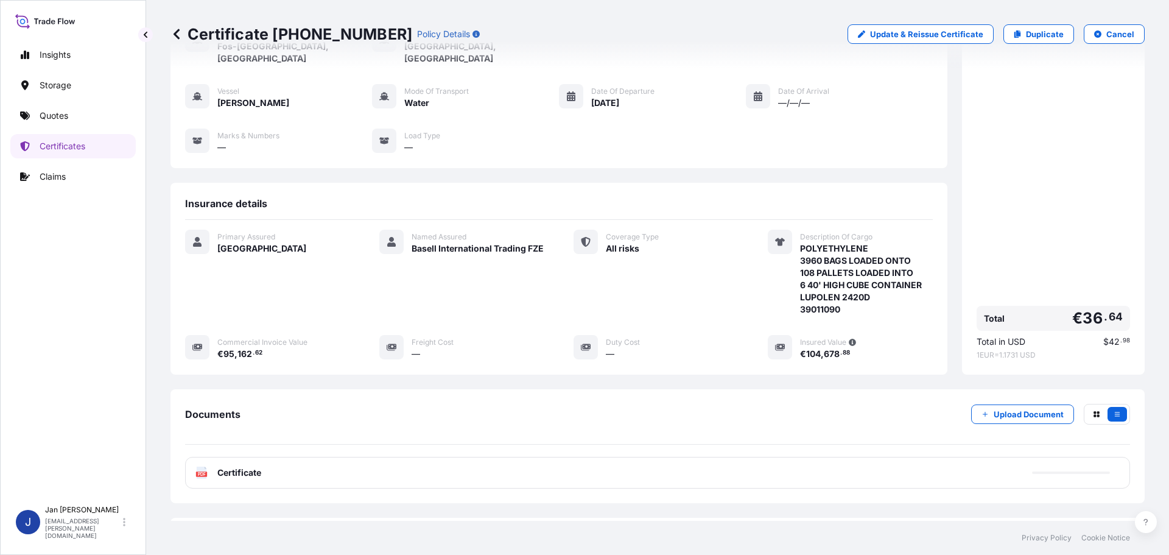
scroll to position [134, 0]
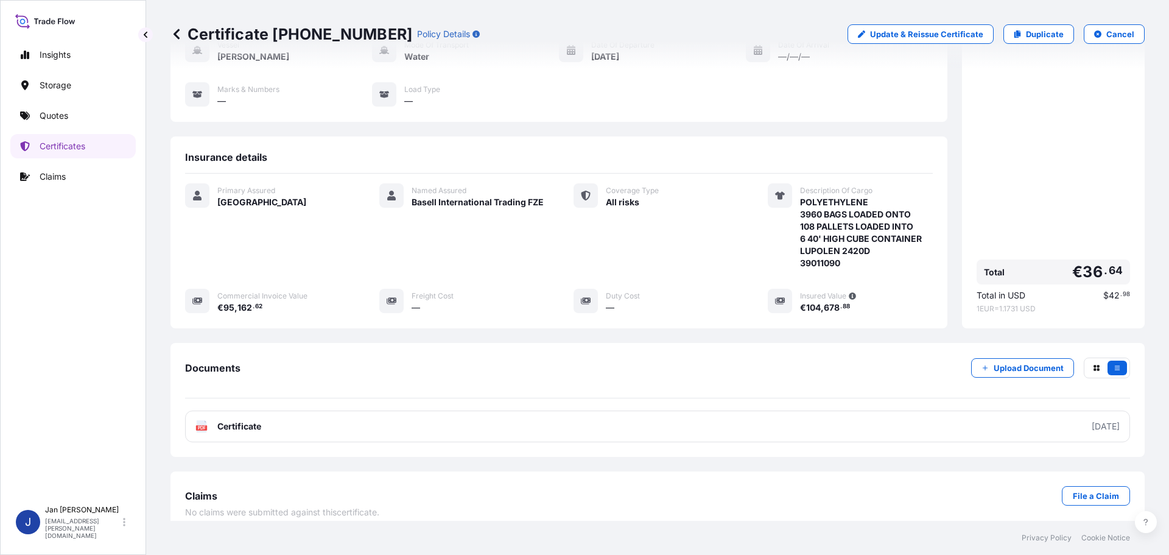
click at [530, 398] on div "Documents Upload Document PDF Certificate [DATE]" at bounding box center [657, 399] width 945 height 85
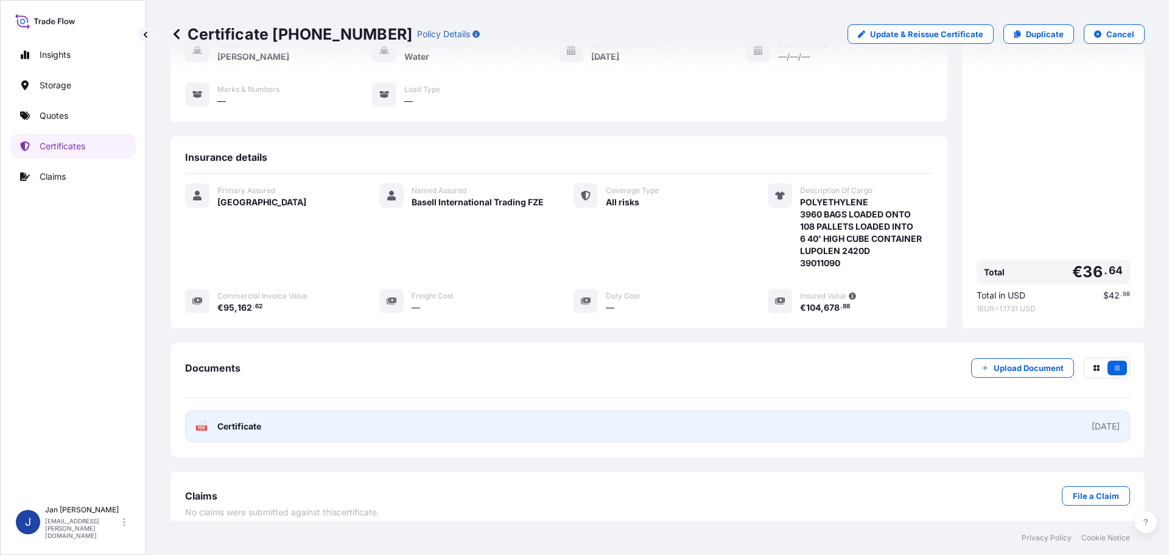
click at [531, 410] on link "PDF Certificate [DATE]" at bounding box center [657, 426] width 945 height 32
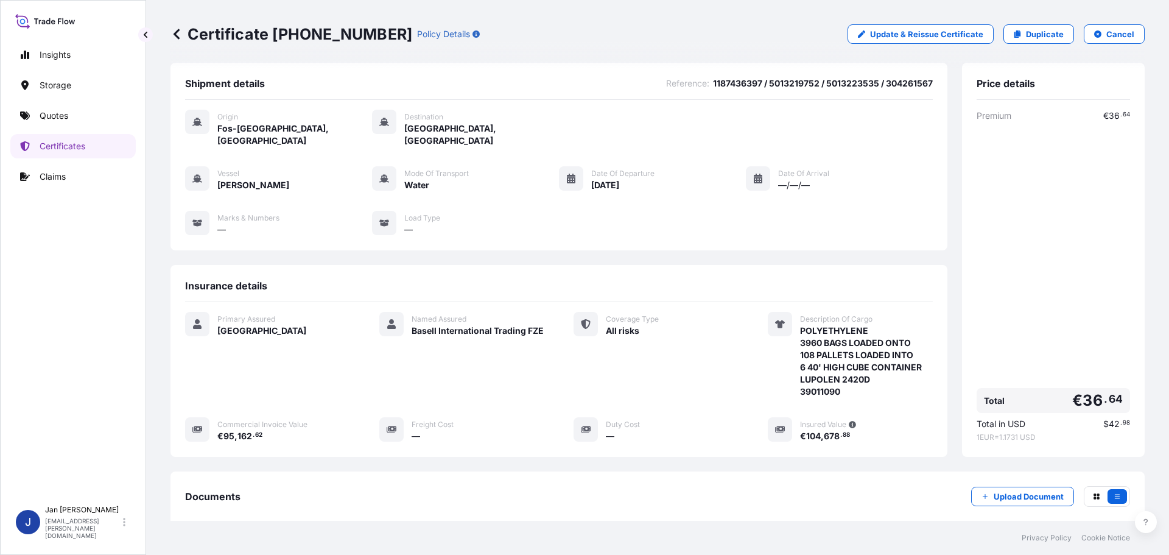
scroll to position [0, 0]
